Goal: Task Accomplishment & Management: Use online tool/utility

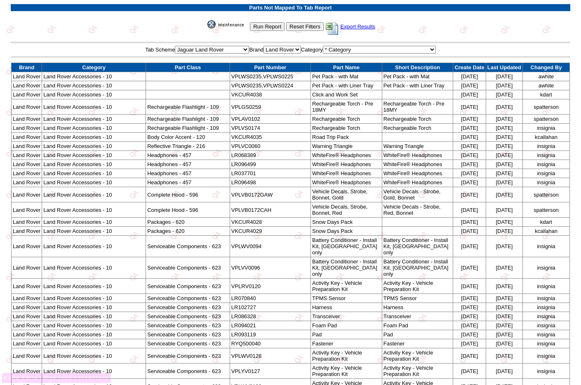
scroll to position [30, 0]
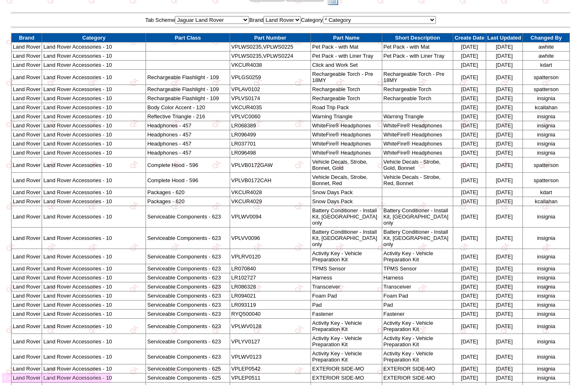
click at [308, 103] on td "VPLVS0174" at bounding box center [270, 98] width 81 height 9
click at [282, 121] on td "VPLVC0060" at bounding box center [270, 116] width 81 height 9
copy td "VPLVC0060"
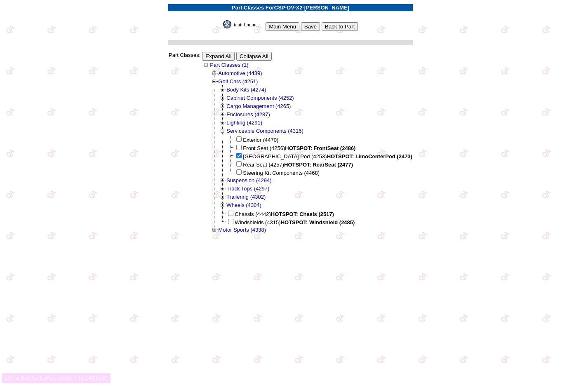
click at [294, 7] on span "CSP-DV-X2-BK-BK" at bounding box center [311, 8] width 75 height 6
drag, startPoint x: 294, startPoint y: 7, endPoint x: 318, endPoint y: 6, distance: 23.5
click at [314, 6] on span "CSP-DV-X2-BK-BK" at bounding box center [311, 8] width 75 height 6
drag, startPoint x: 318, startPoint y: 6, endPoint x: 333, endPoint y: 7, distance: 15.3
click at [333, 7] on span "CSP-DV-X2-BK-BK" at bounding box center [311, 8] width 75 height 6
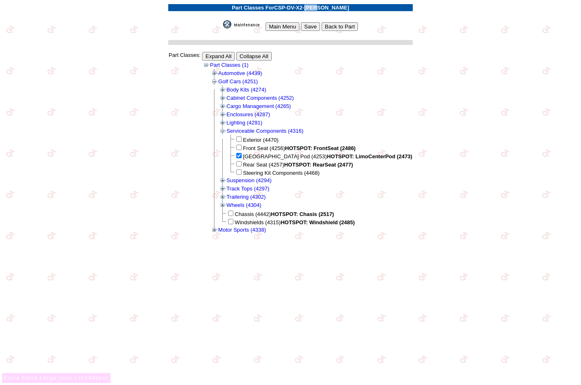
click at [333, 7] on span "CSP-DV-X2-BK-BK" at bounding box center [311, 8] width 75 height 6
drag, startPoint x: 332, startPoint y: 7, endPoint x: 293, endPoint y: 5, distance: 39.7
click at [294, 6] on span "CSP-DV-X2-BK-BK" at bounding box center [311, 8] width 75 height 6
click at [231, 22] on img at bounding box center [243, 24] width 41 height 8
click at [366, 13] on td at bounding box center [290, 15] width 245 height 7
